Goal: Task Accomplishment & Management: Manage account settings

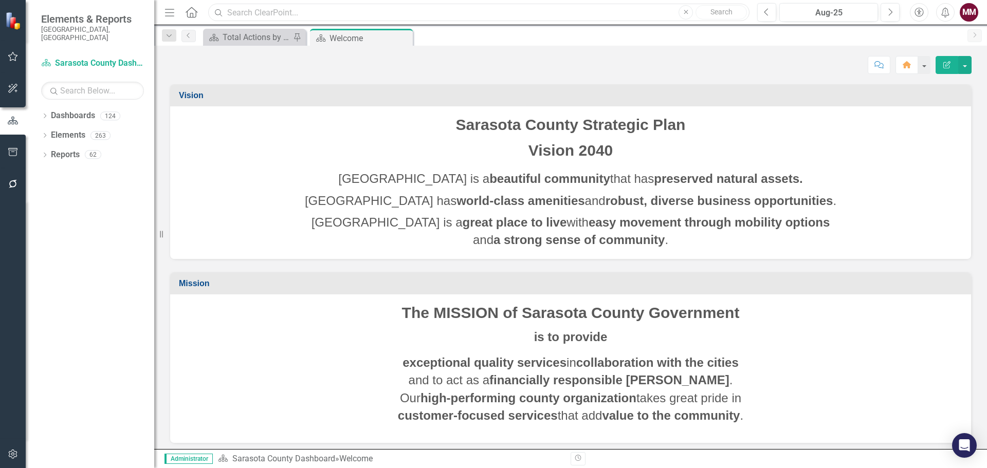
click at [237, 11] on input "text" at bounding box center [478, 13] width 541 height 18
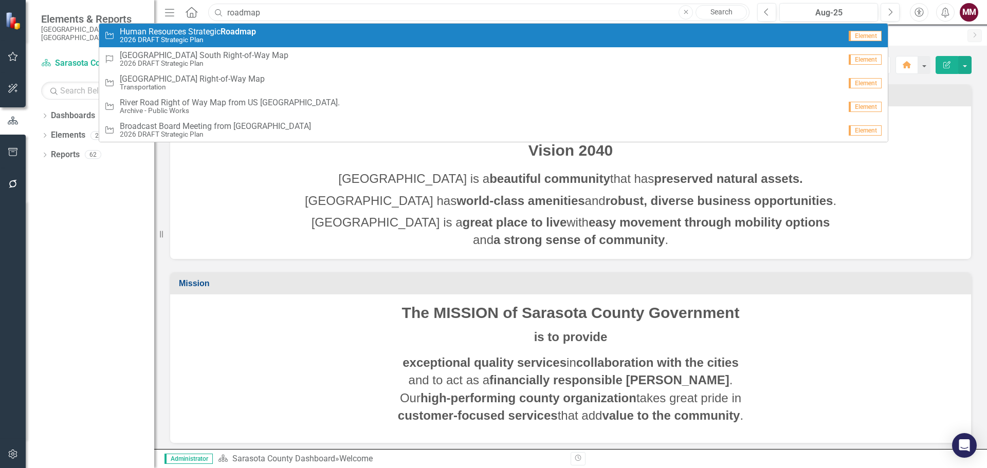
type input "roadmap"
click at [233, 40] on small "2026 DRAFT Strategic Plan" at bounding box center [188, 40] width 136 height 8
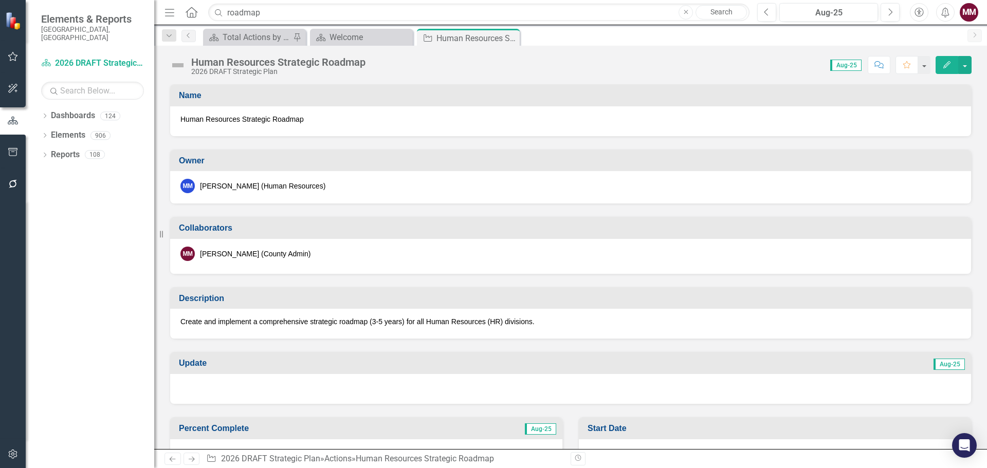
click at [449, 329] on div "Create and implement a comprehensive strategic roadmap (3-5 years) for all Huma…" at bounding box center [570, 324] width 801 height 30
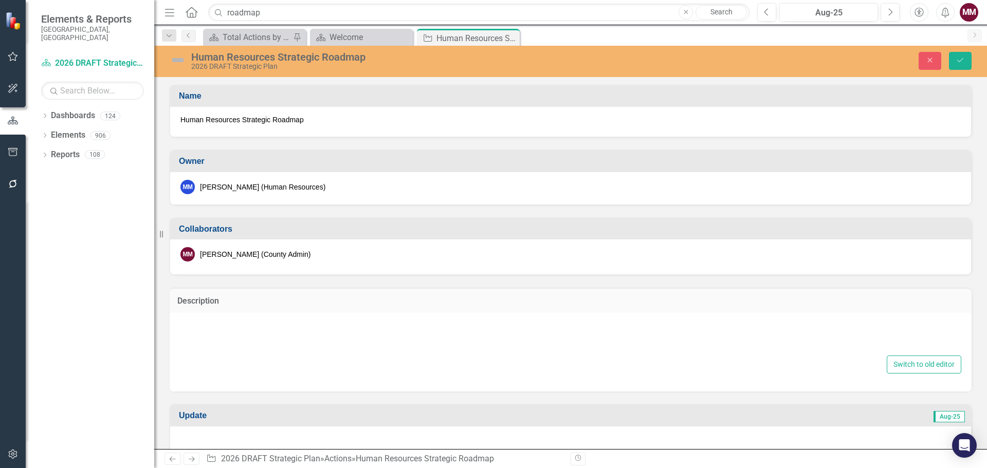
type textarea "<p>Create and implement a comprehensive strategic roadmap (3-5 years) for all H…"
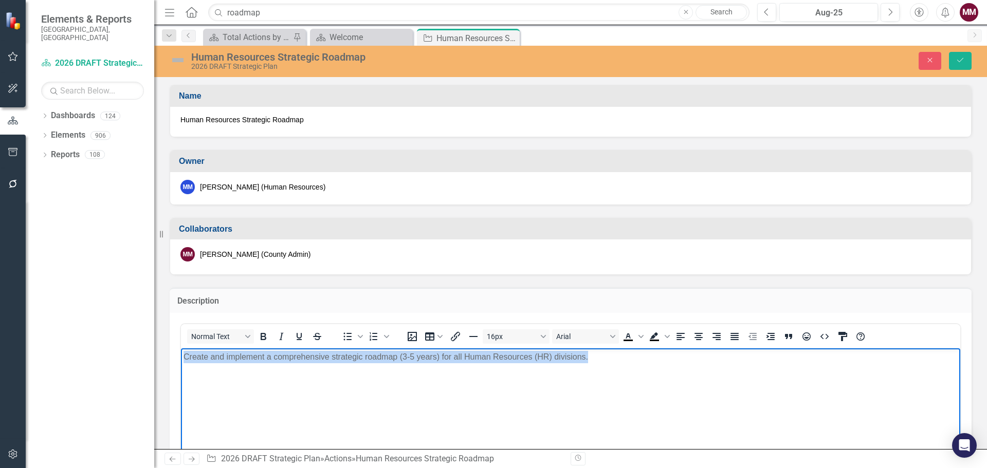
drag, startPoint x: 610, startPoint y: 362, endPoint x: 100, endPoint y: 360, distance: 510.5
click at [181, 360] on html "Create and implement a comprehensive strategic roadmap (3-5 years) for all Huma…" at bounding box center [570, 425] width 779 height 154
copy p "Create and implement a comprehensive strategic roadmap (3-5 years) for all Huma…"
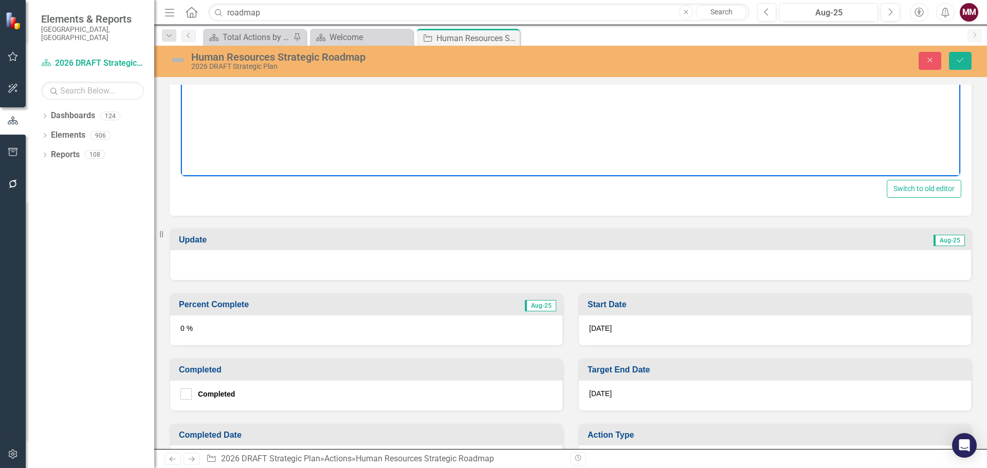
scroll to position [360, 0]
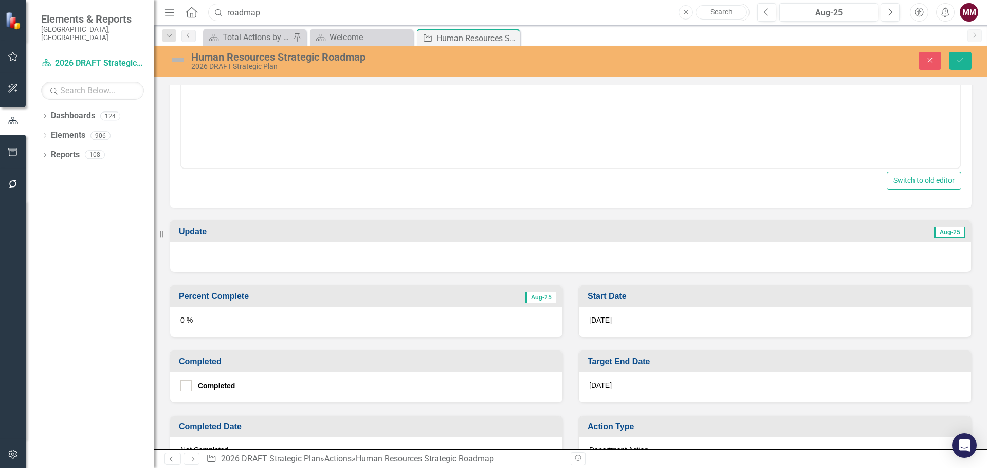
drag, startPoint x: 267, startPoint y: 16, endPoint x: 12, endPoint y: 7, distance: 255.1
click at [54, 14] on div "Elements & Reports [GEOGRAPHIC_DATA], [GEOGRAPHIC_DATA] Dashboard 2026 DRAFT St…" at bounding box center [493, 234] width 987 height 468
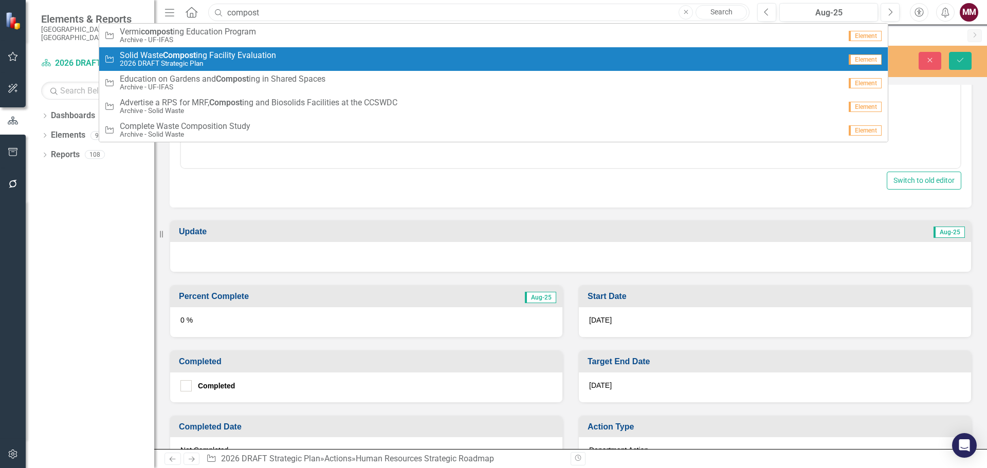
type input "compost"
click at [269, 59] on span "Solid Waste Compost ing Facility Evaluation" at bounding box center [198, 55] width 156 height 9
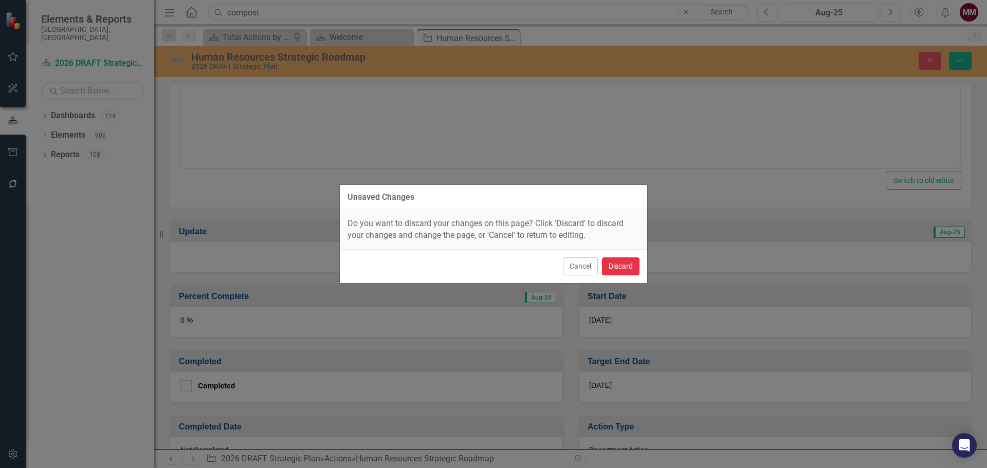
click at [613, 266] on button "Discard" at bounding box center [621, 267] width 38 height 18
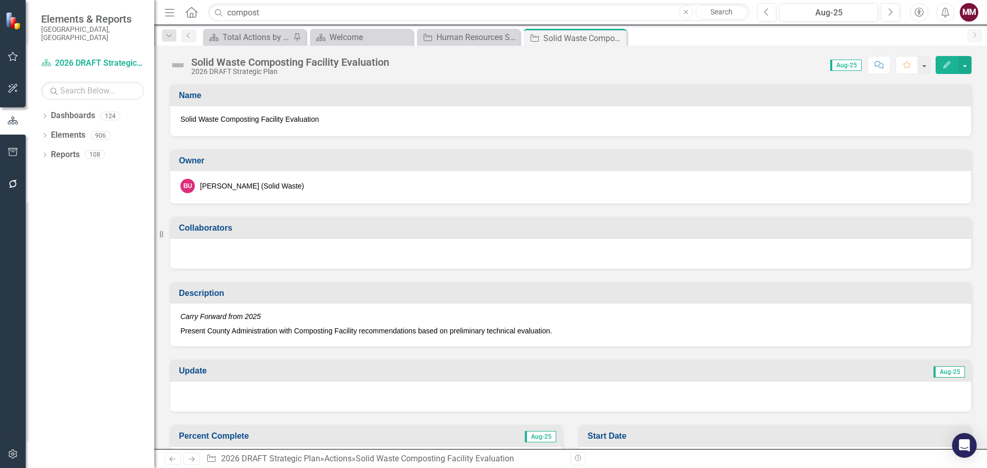
click at [591, 331] on p "Present County Administration with Composting Facility recommendations based on…" at bounding box center [570, 330] width 780 height 12
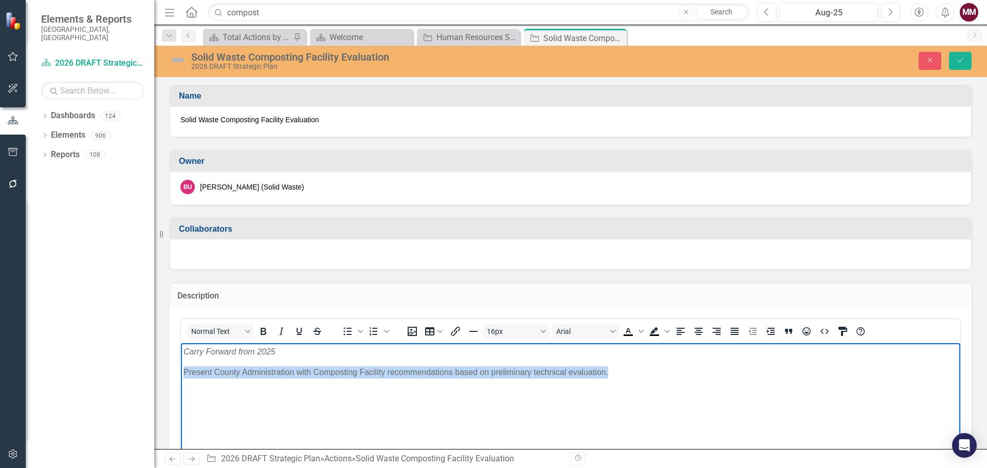
drag, startPoint x: 616, startPoint y: 372, endPoint x: 185, endPoint y: 384, distance: 432.0
click at [185, 384] on body "Carry Forward from 2025 Present County Administration with Composting Facility …" at bounding box center [570, 420] width 779 height 154
copy p "Present County Administration with Composting Facility recommendations based on…"
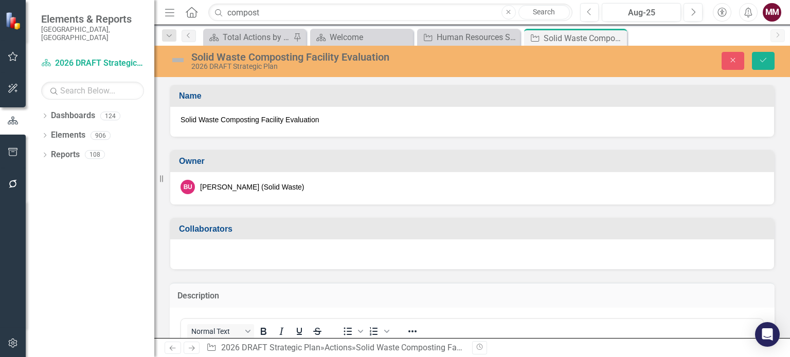
click at [326, 248] on div at bounding box center [471, 255] width 603 height 30
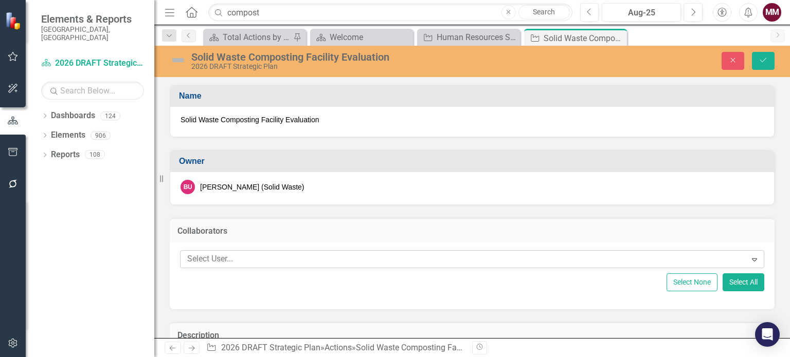
click at [313, 261] on div at bounding box center [464, 259] width 563 height 14
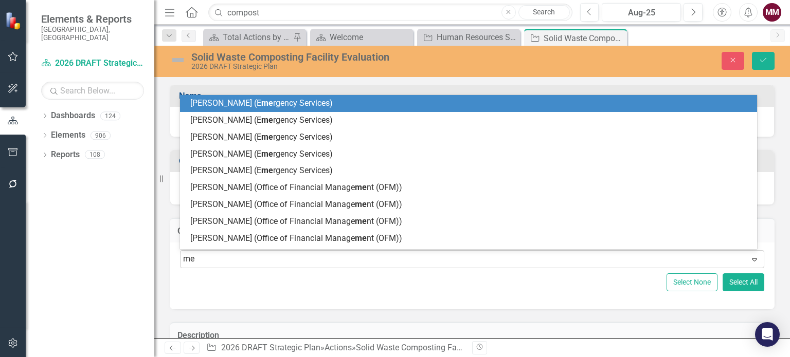
type input "[PERSON_NAME]"
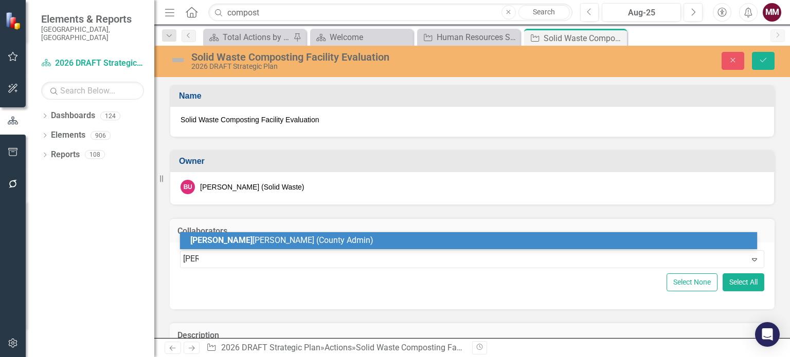
click at [320, 243] on div "[PERSON_NAME] [PERSON_NAME] (County Admin)" at bounding box center [470, 241] width 560 height 12
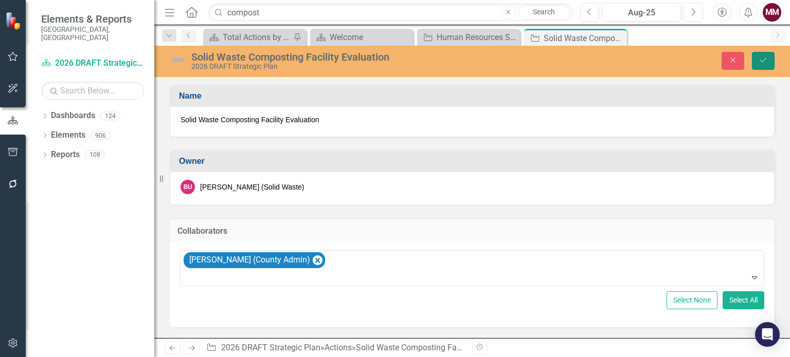
click at [760, 59] on icon "Save" at bounding box center [762, 60] width 9 height 7
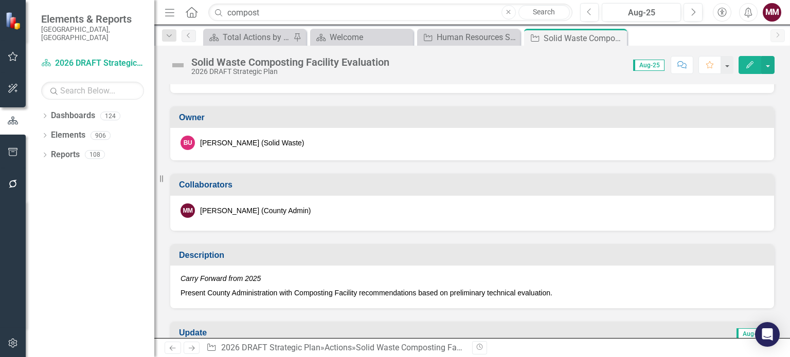
scroll to position [206, 0]
